Goal: Task Accomplishment & Management: Use online tool/utility

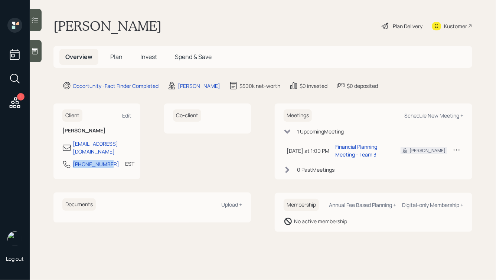
drag, startPoint x: 107, startPoint y: 159, endPoint x: 60, endPoint y: 159, distance: 46.4
click at [60, 159] on div "Client Edit [PERSON_NAME] [EMAIL_ADDRESS][DOMAIN_NAME] [PHONE_NUMBER] EST Curre…" at bounding box center [96, 142] width 87 height 76
copy div "[PHONE_NUMBER]"
click at [422, 120] on div "Meetings Schedule New Meeting +" at bounding box center [374, 116] width 180 height 12
click at [426, 116] on div "Schedule New Meeting +" at bounding box center [433, 115] width 59 height 7
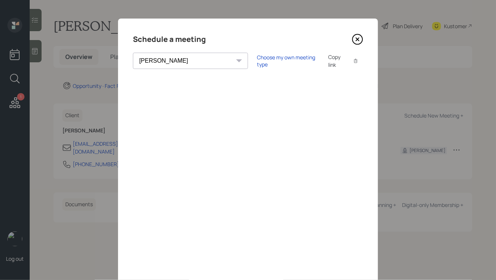
click at [181, 61] on select "[PERSON_NAME] [PERSON_NAME] [PERSON_NAME] [PERSON_NAME] [PERSON_NAME] [PERSON_N…" at bounding box center [190, 61] width 115 height 16
select select "round-robin"
click at [133, 53] on select "Theresa Spinello Matthew Burke Xavier Ross Eitan Bar-David Ian Yamey Trevor Nel…" at bounding box center [190, 61] width 115 height 16
click at [257, 68] on div "Choose my own meeting type Copy link Copy text" at bounding box center [310, 61] width 106 height 16
click at [257, 60] on div "Choose my own meeting type" at bounding box center [288, 61] width 62 height 14
